Goal: Register for event/course

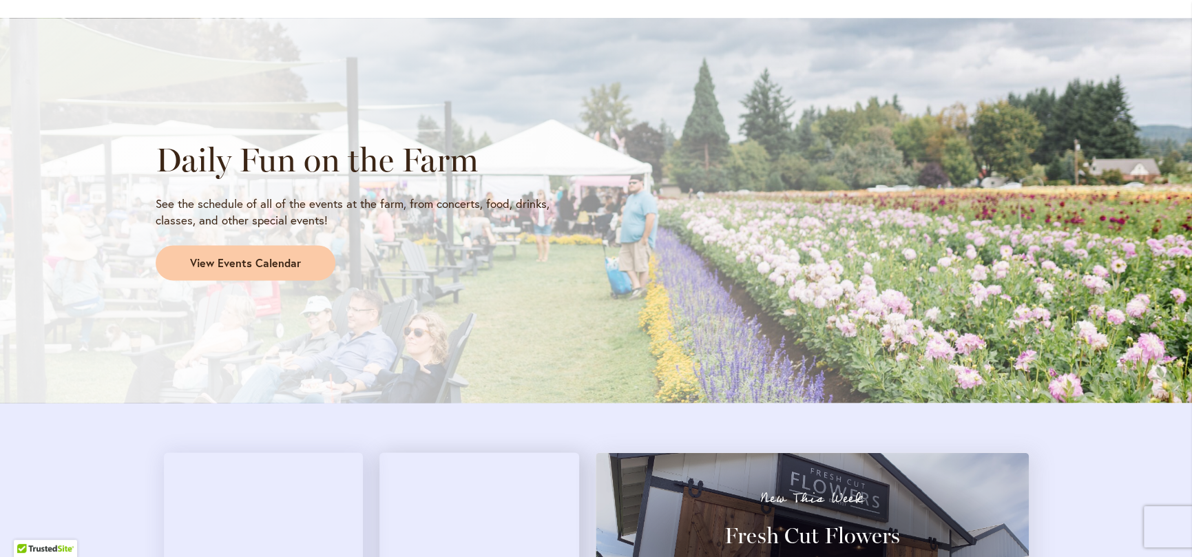
scroll to position [1102, 0]
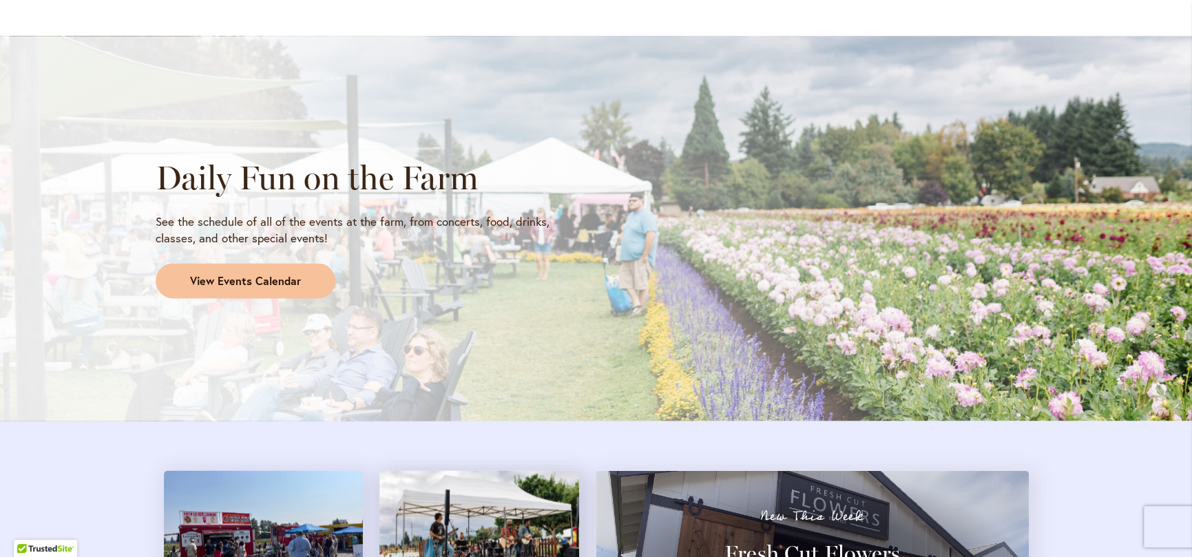
click at [256, 278] on span "View Events Calendar" at bounding box center [245, 281] width 111 height 16
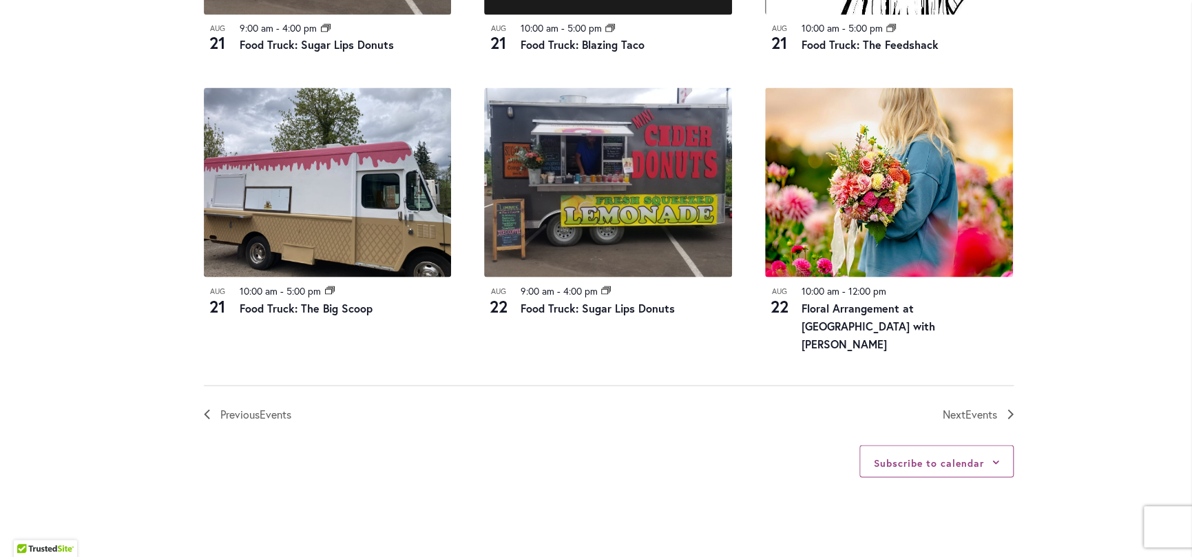
scroll to position [1495, 0]
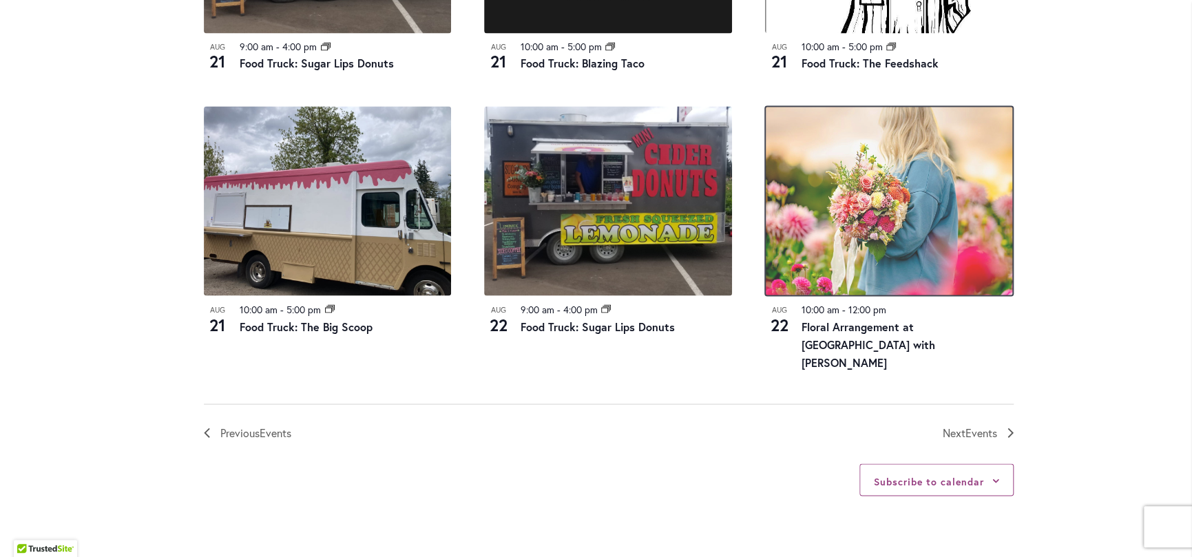
click at [909, 245] on img at bounding box center [889, 200] width 248 height 189
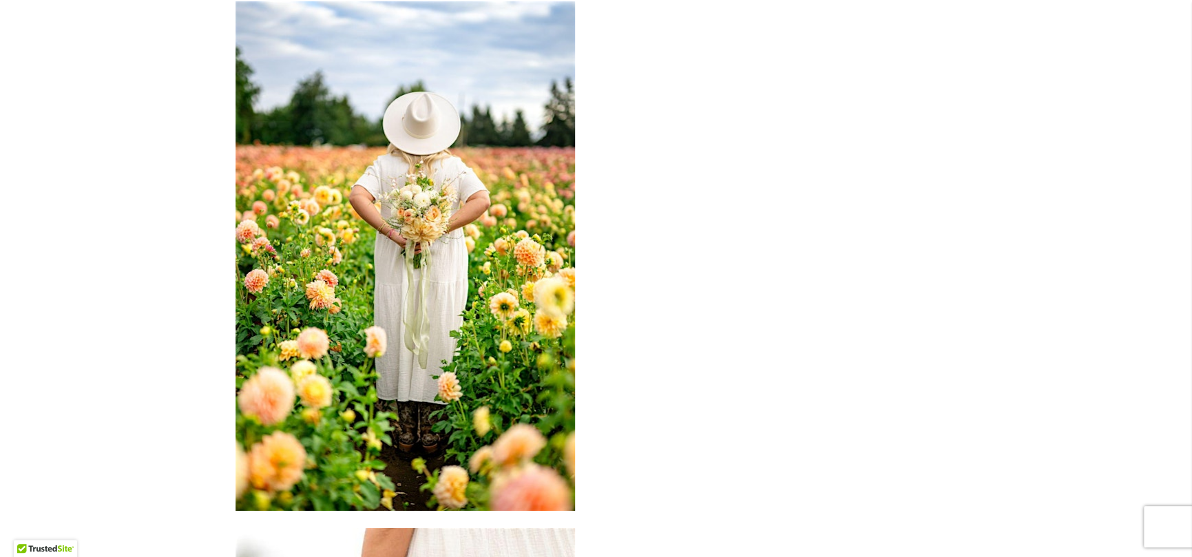
scroll to position [2204, 0]
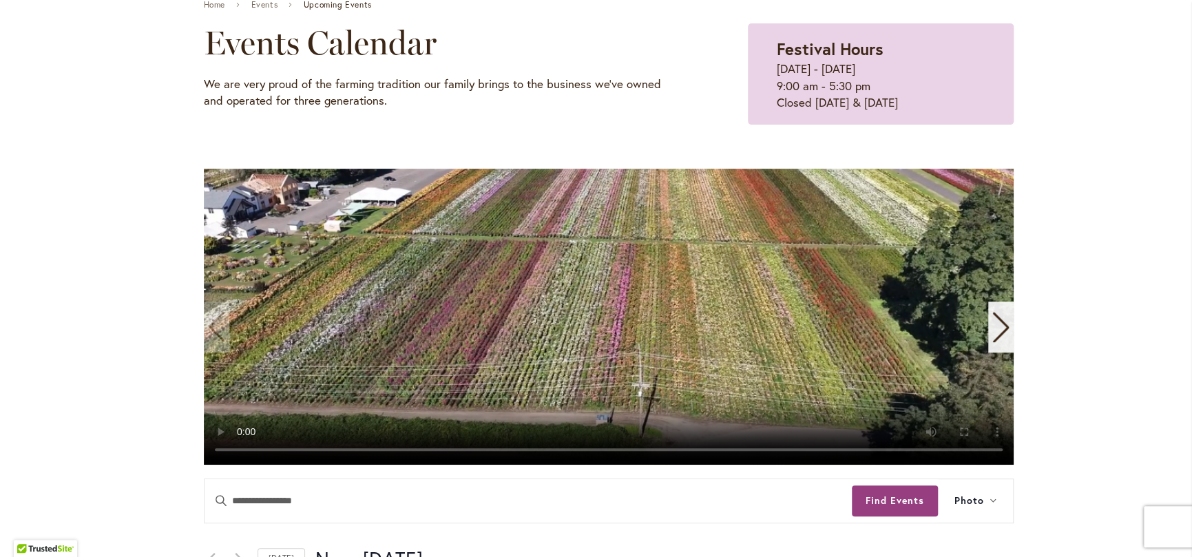
scroll to position [551, 0]
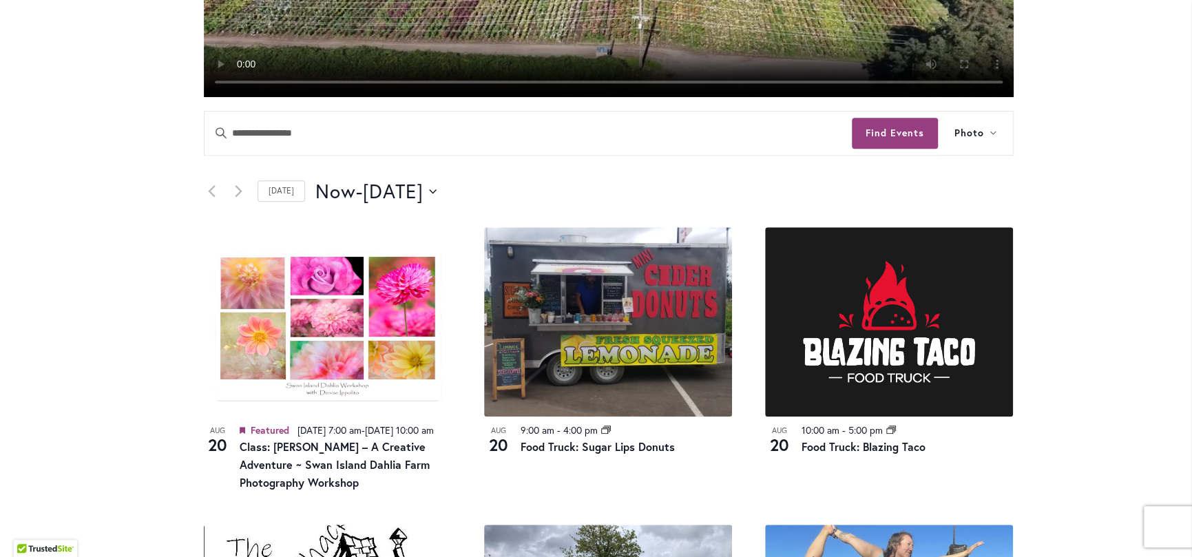
click at [469, 191] on div "Now Now - [DATE] August 22 Select date. *********" at bounding box center [664, 192] width 698 height 28
click at [437, 189] on icon "Click to toggle datepicker" at bounding box center [433, 192] width 8 height 6
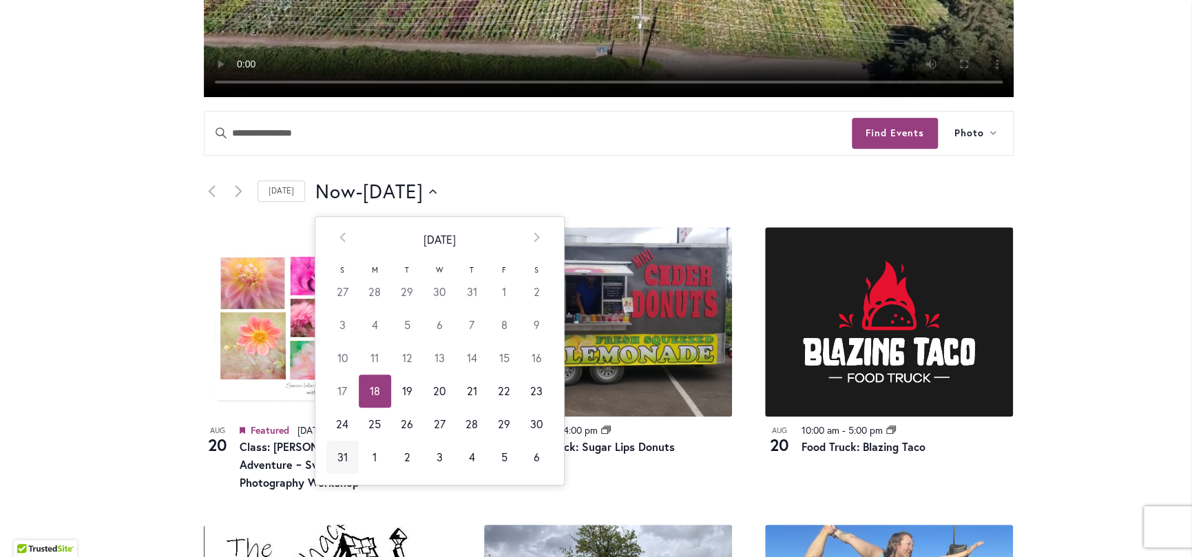
click at [338, 453] on td "31" at bounding box center [342, 457] width 32 height 33
type input "*********"
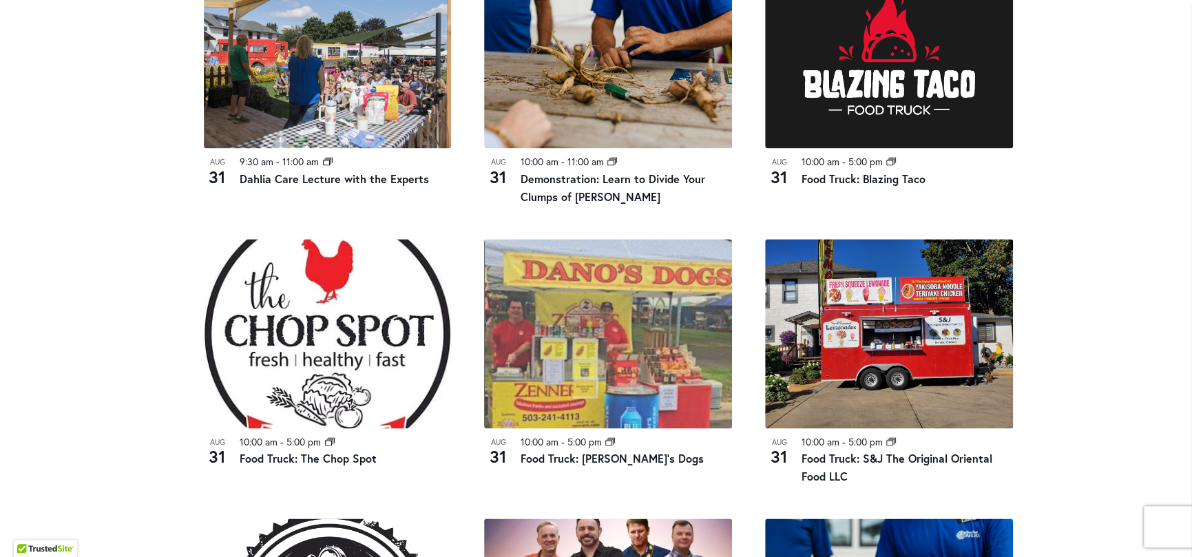
scroll to position [1102, 0]
